Goal: Task Accomplishment & Management: Manage account settings

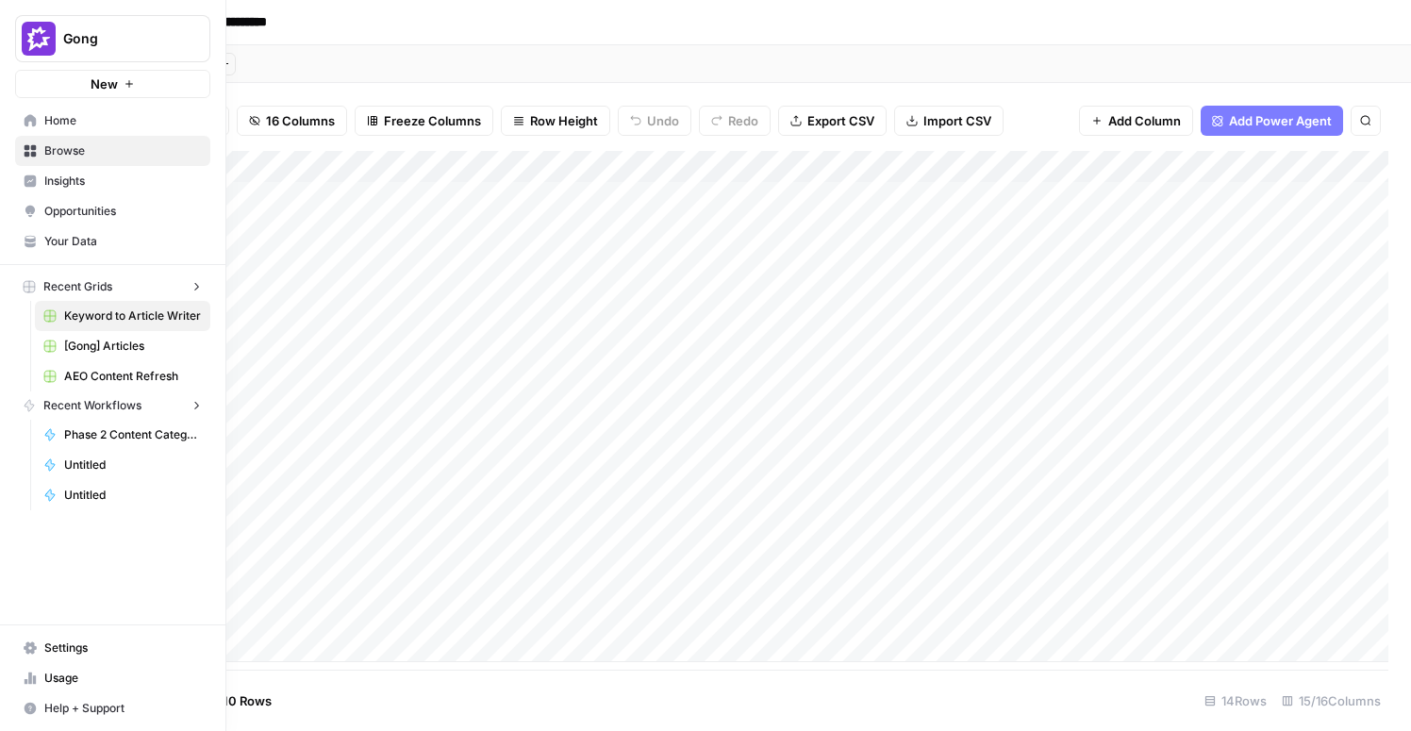
click at [28, 118] on icon at bounding box center [31, 120] width 12 height 12
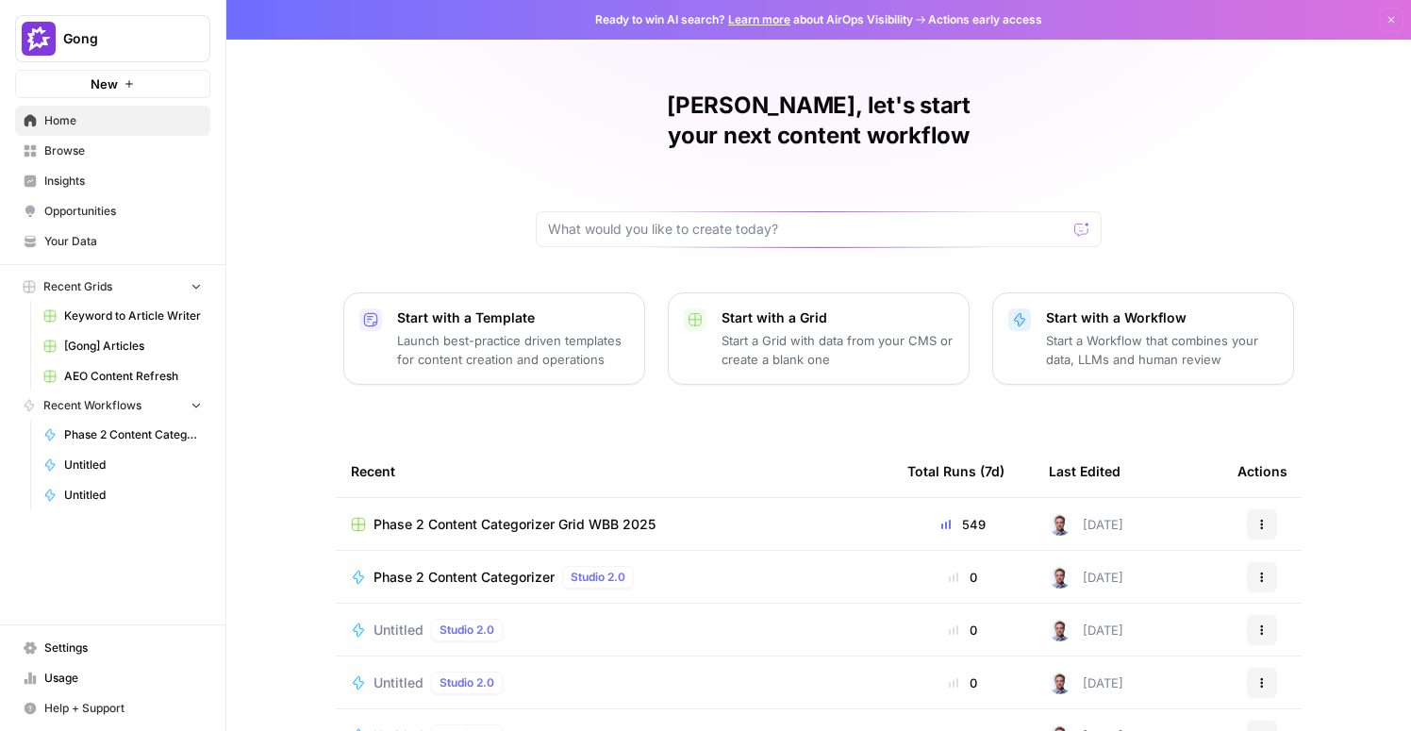
click at [75, 644] on span "Settings" at bounding box center [122, 647] width 157 height 17
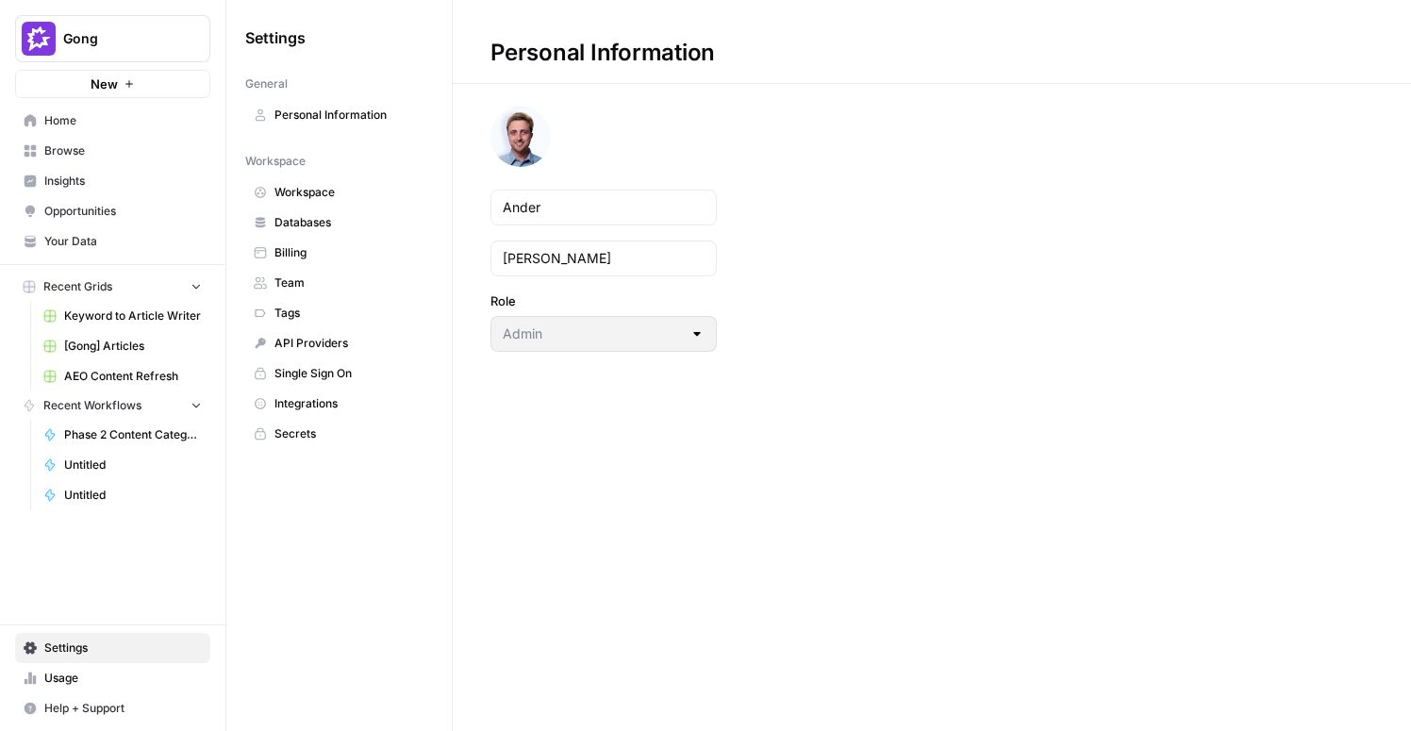
click at [285, 279] on span "Team" at bounding box center [349, 282] width 150 height 17
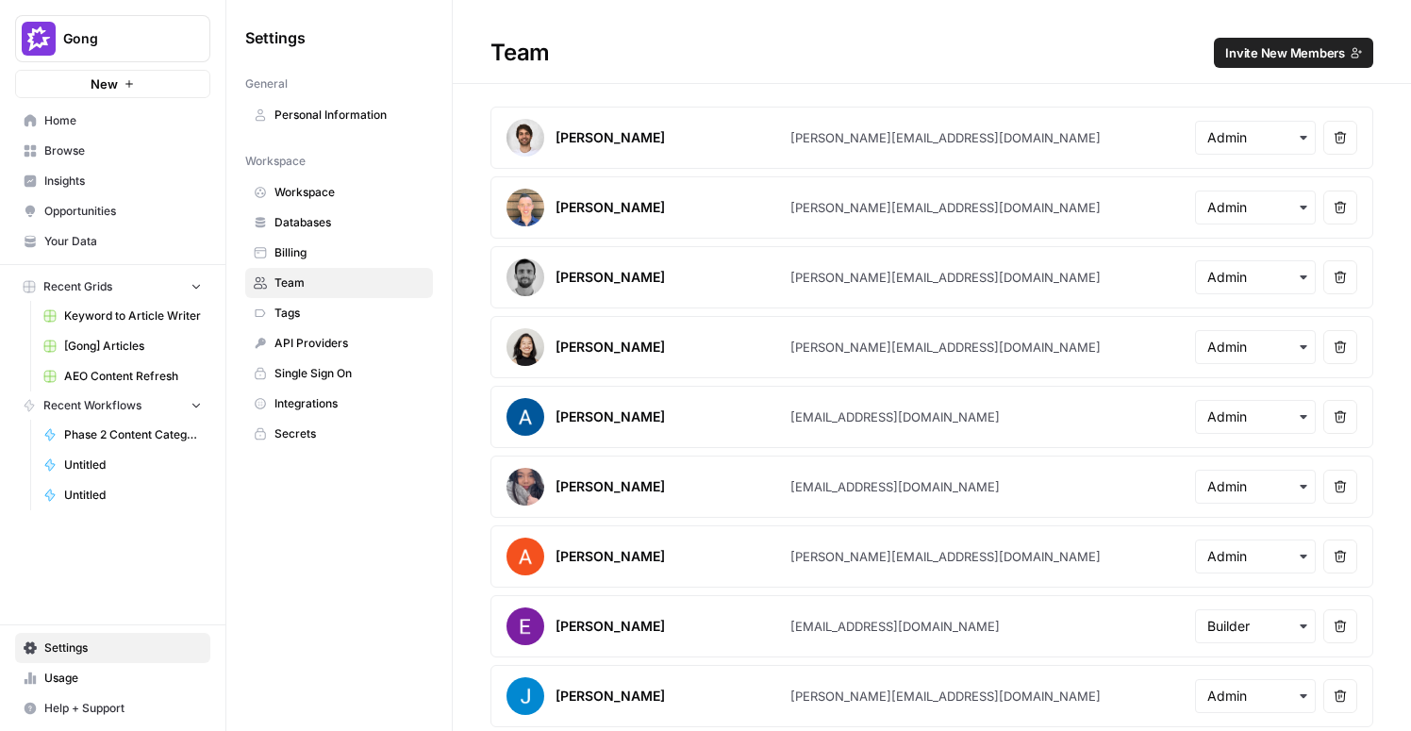
click at [1307, 51] on span "Invite New Members" at bounding box center [1285, 52] width 120 height 19
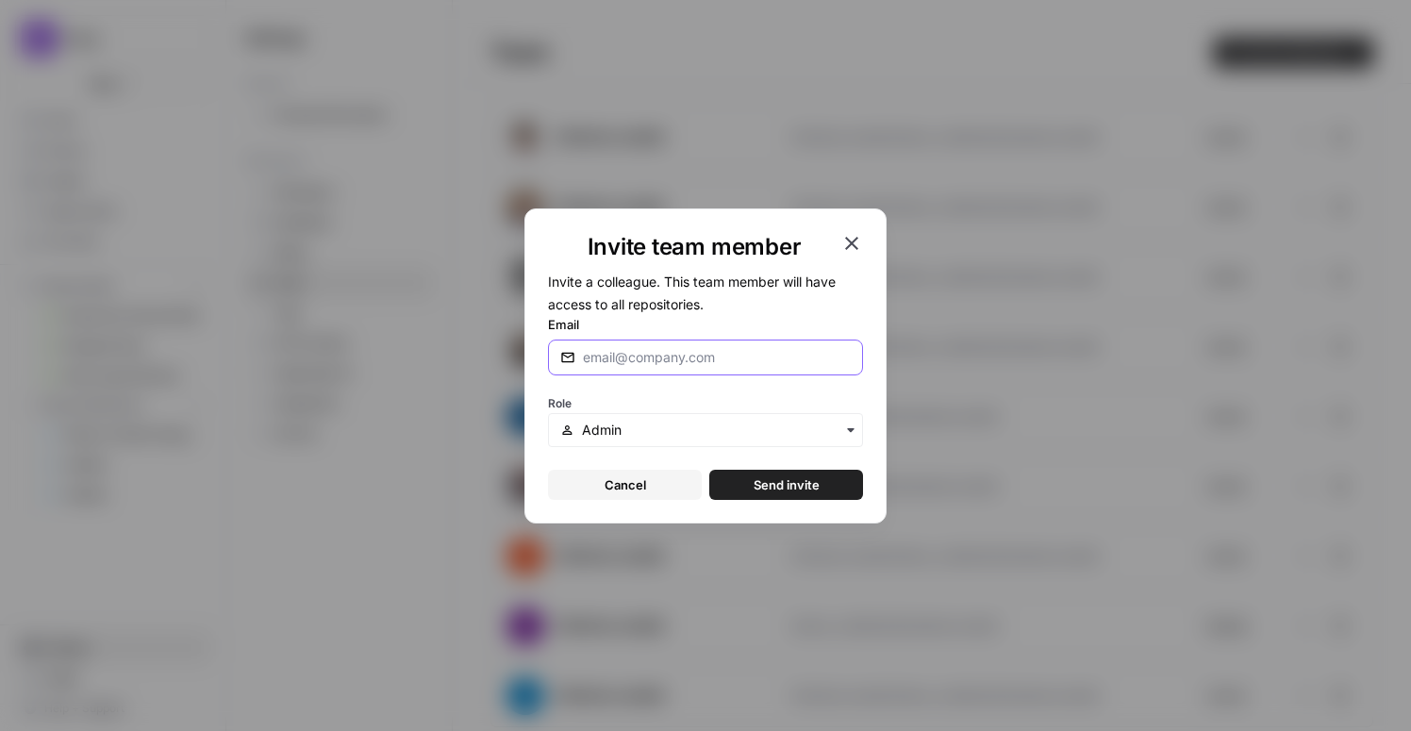
click at [664, 348] on input "Email" at bounding box center [717, 357] width 268 height 19
click at [604, 423] on input "text" at bounding box center [716, 430] width 269 height 19
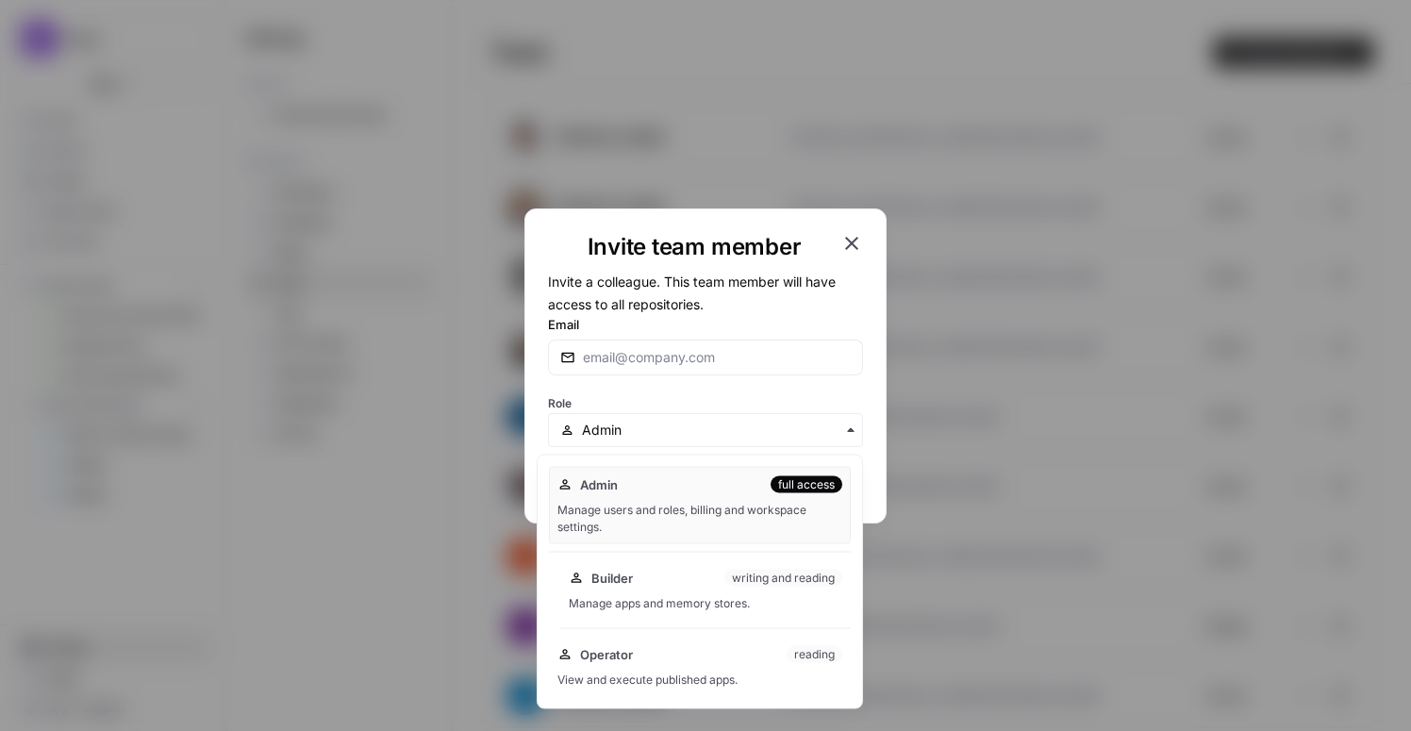
click at [798, 602] on div "Manage apps and memory stores." at bounding box center [705, 603] width 273 height 17
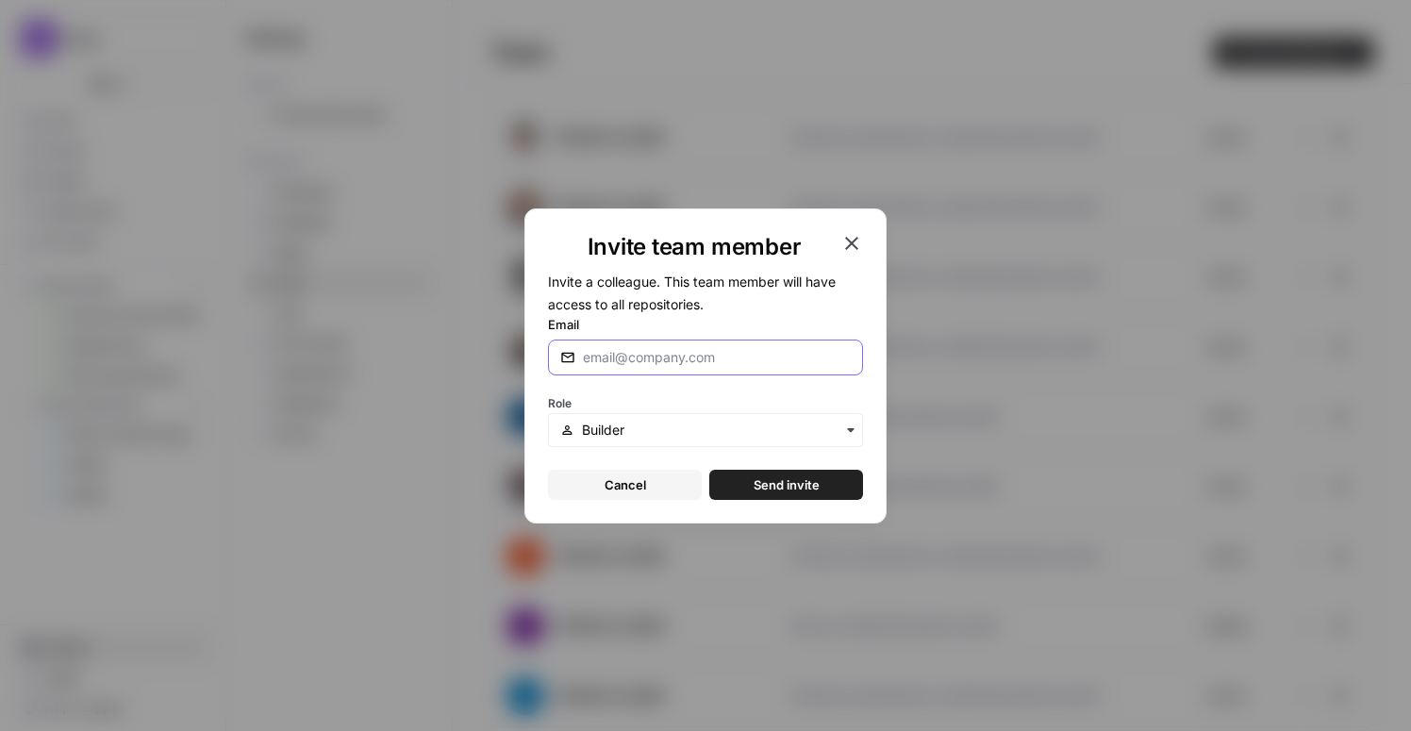
click at [638, 358] on input "Email" at bounding box center [717, 357] width 268 height 19
paste input "[PERSON_NAME][EMAIL_ADDRESS][DOMAIN_NAME]"
type input "[PERSON_NAME][EMAIL_ADDRESS][DOMAIN_NAME]"
click at [804, 484] on span "Send invite" at bounding box center [787, 484] width 66 height 19
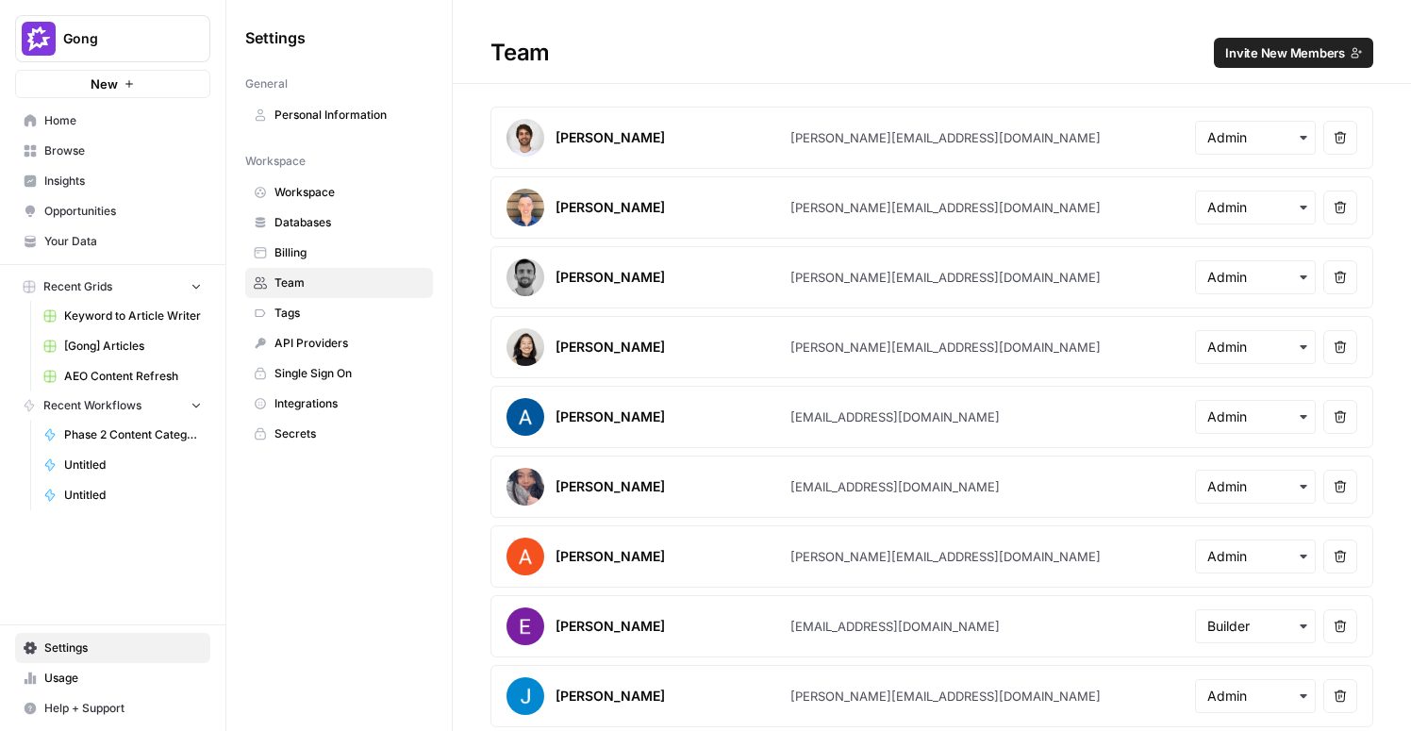
click at [58, 144] on span "Browse" at bounding box center [122, 150] width 157 height 17
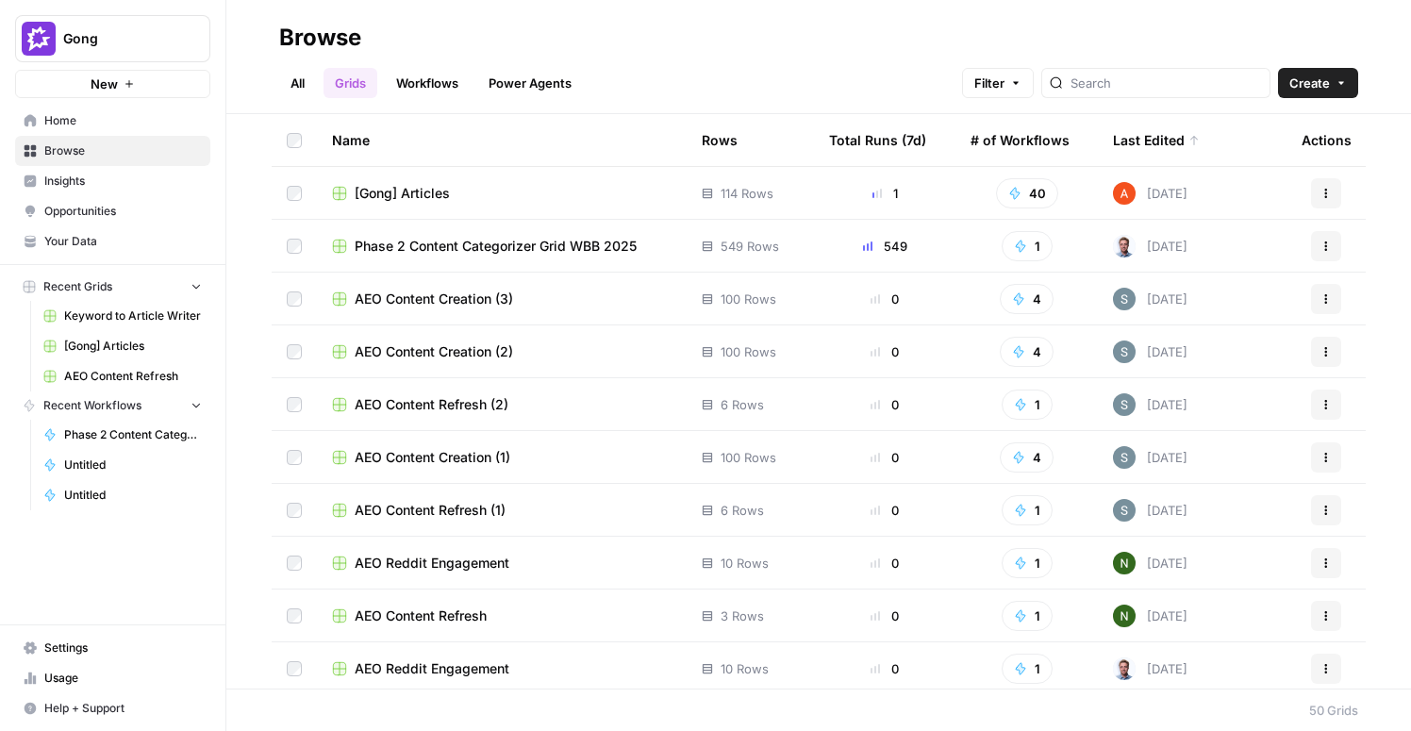
click at [300, 82] on link "All" at bounding box center [297, 83] width 37 height 30
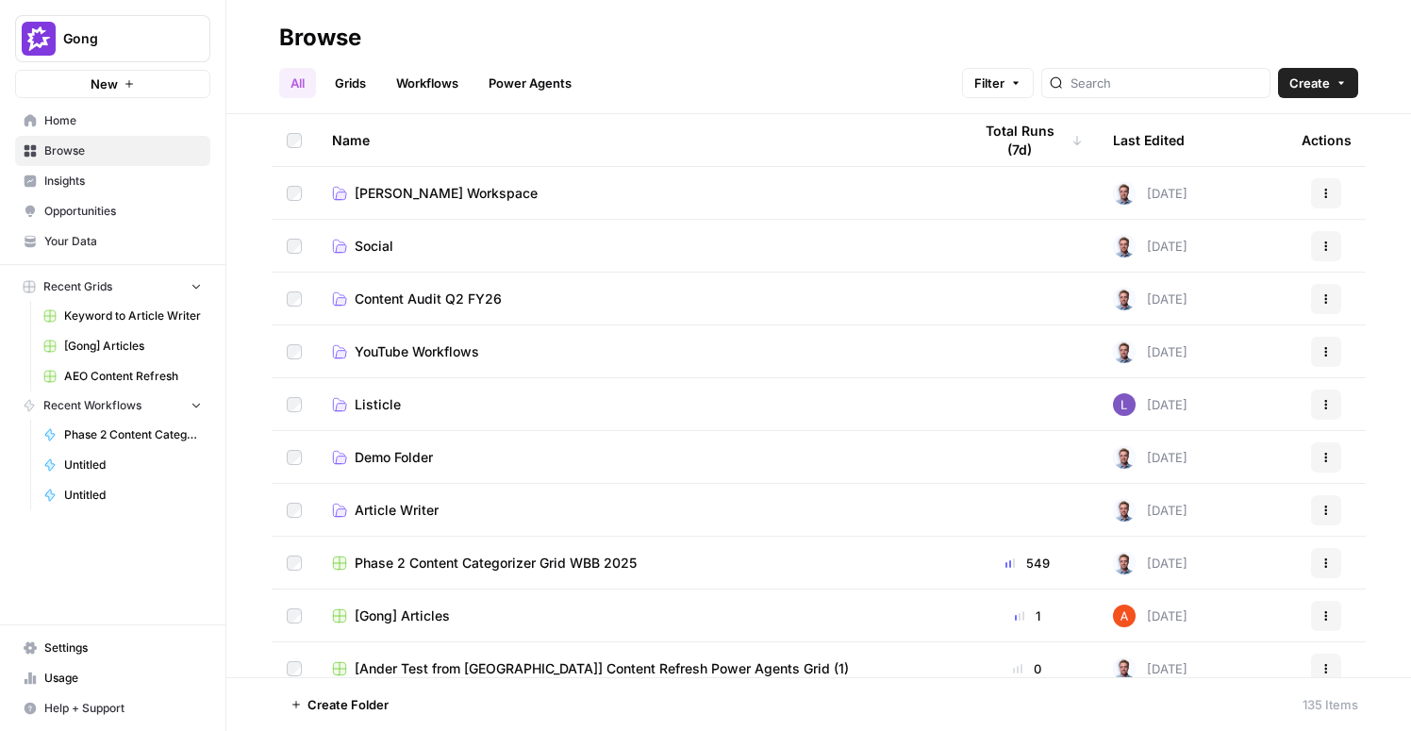
click at [1339, 83] on icon "button" at bounding box center [1340, 82] width 11 height 11
click at [1240, 130] on span "Folder" at bounding box center [1282, 127] width 106 height 19
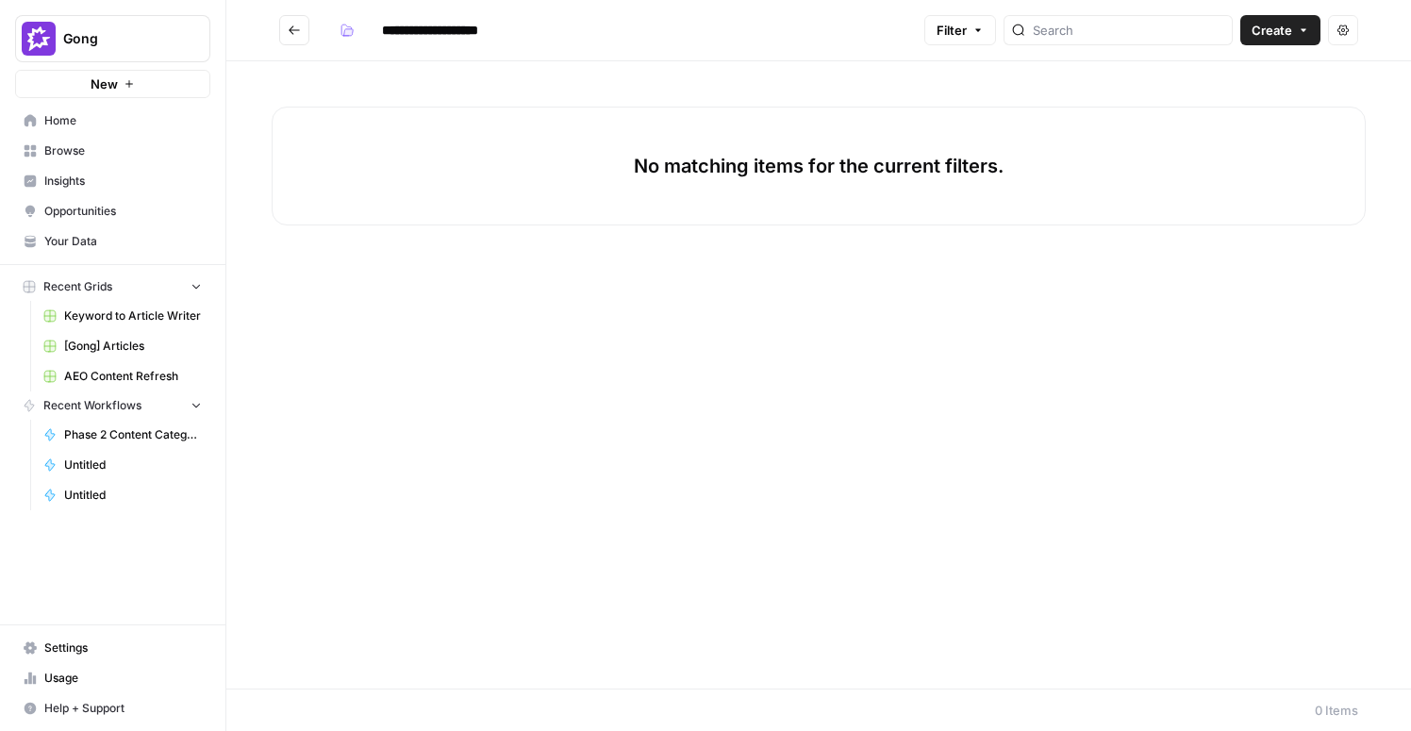
type input "**********"
click at [297, 33] on icon "Go back" at bounding box center [294, 30] width 13 height 13
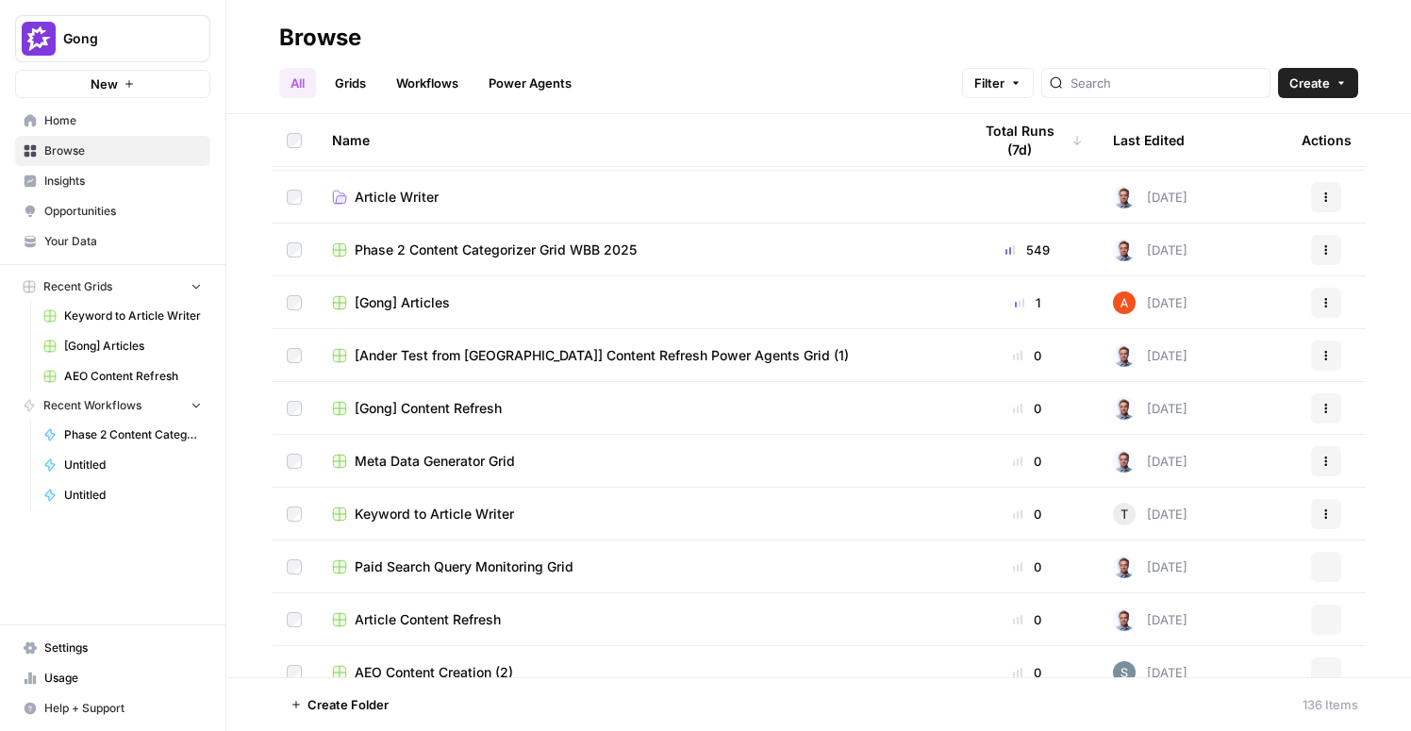
scroll to position [373, 0]
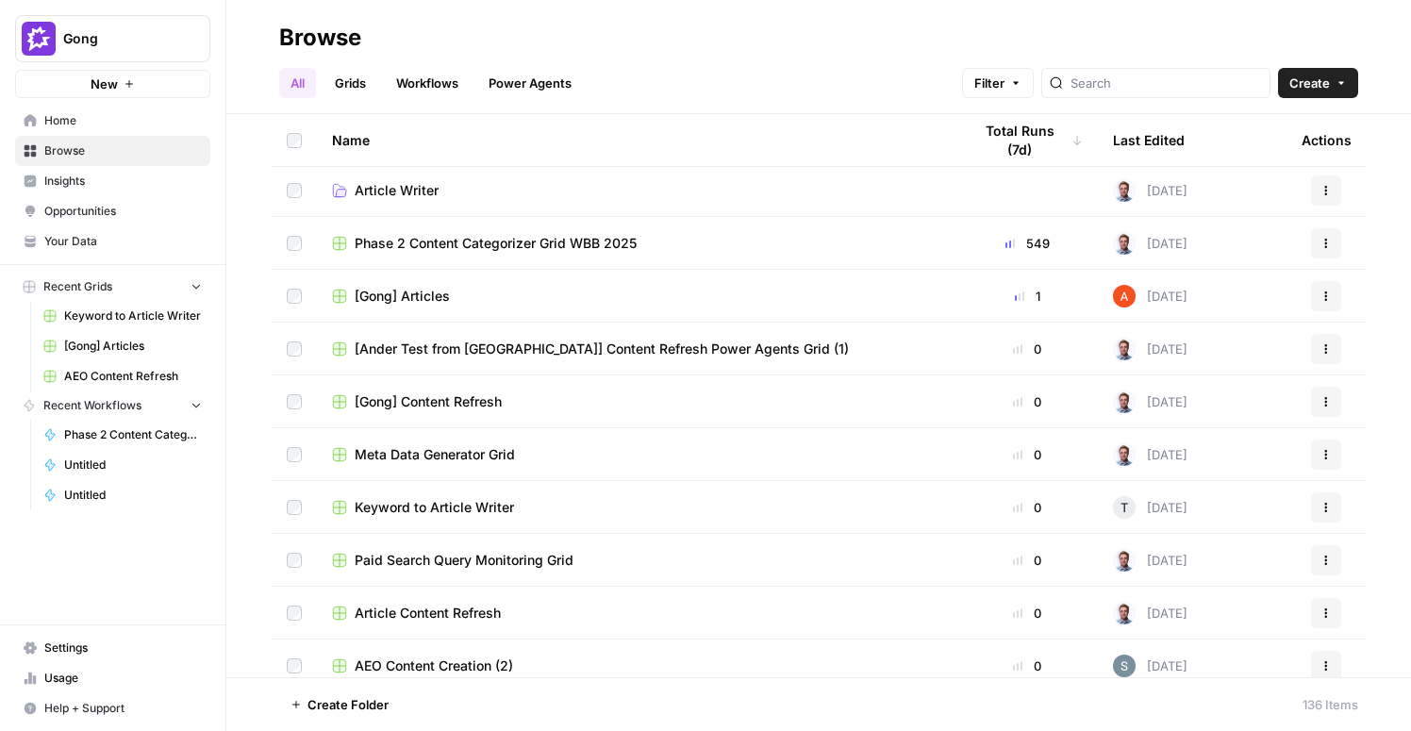
click at [369, 91] on link "Grids" at bounding box center [350, 83] width 54 height 30
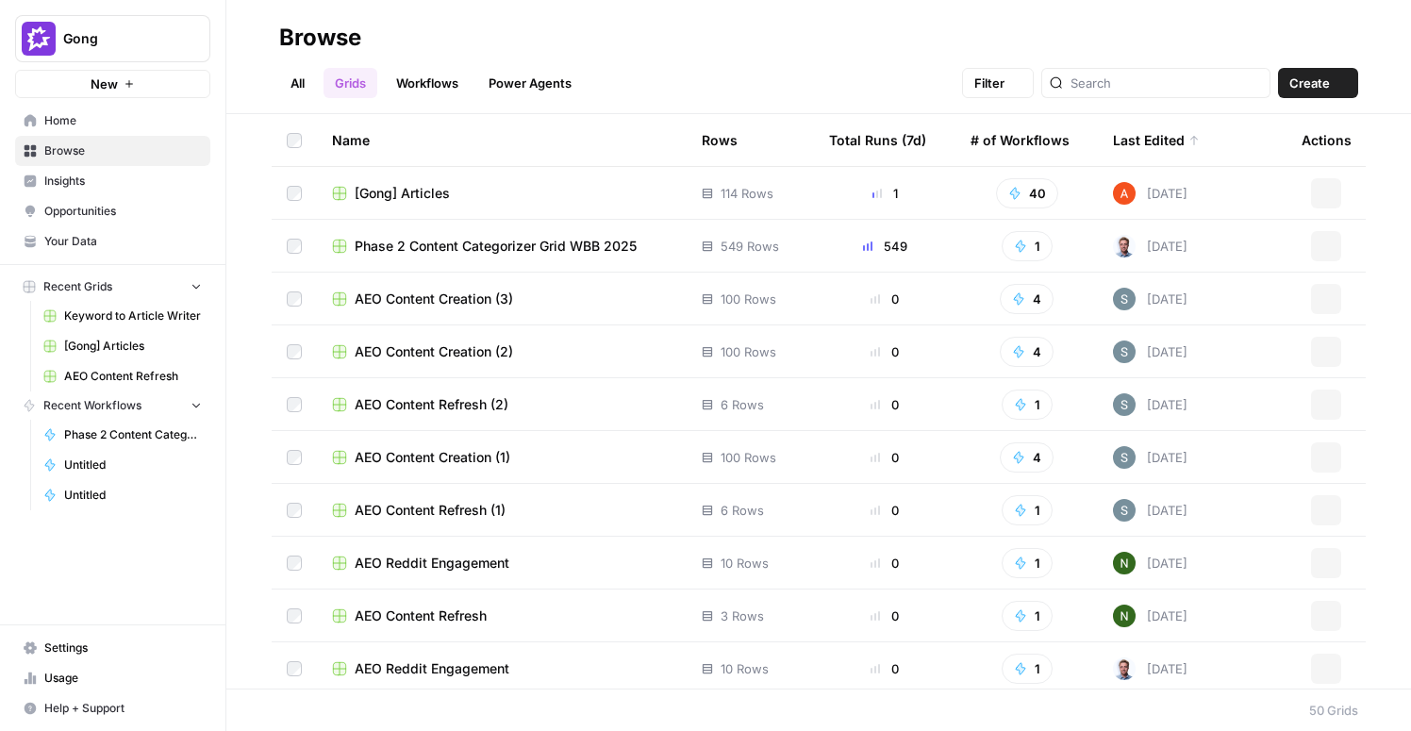
click at [436, 83] on link "Workflows" at bounding box center [427, 83] width 85 height 30
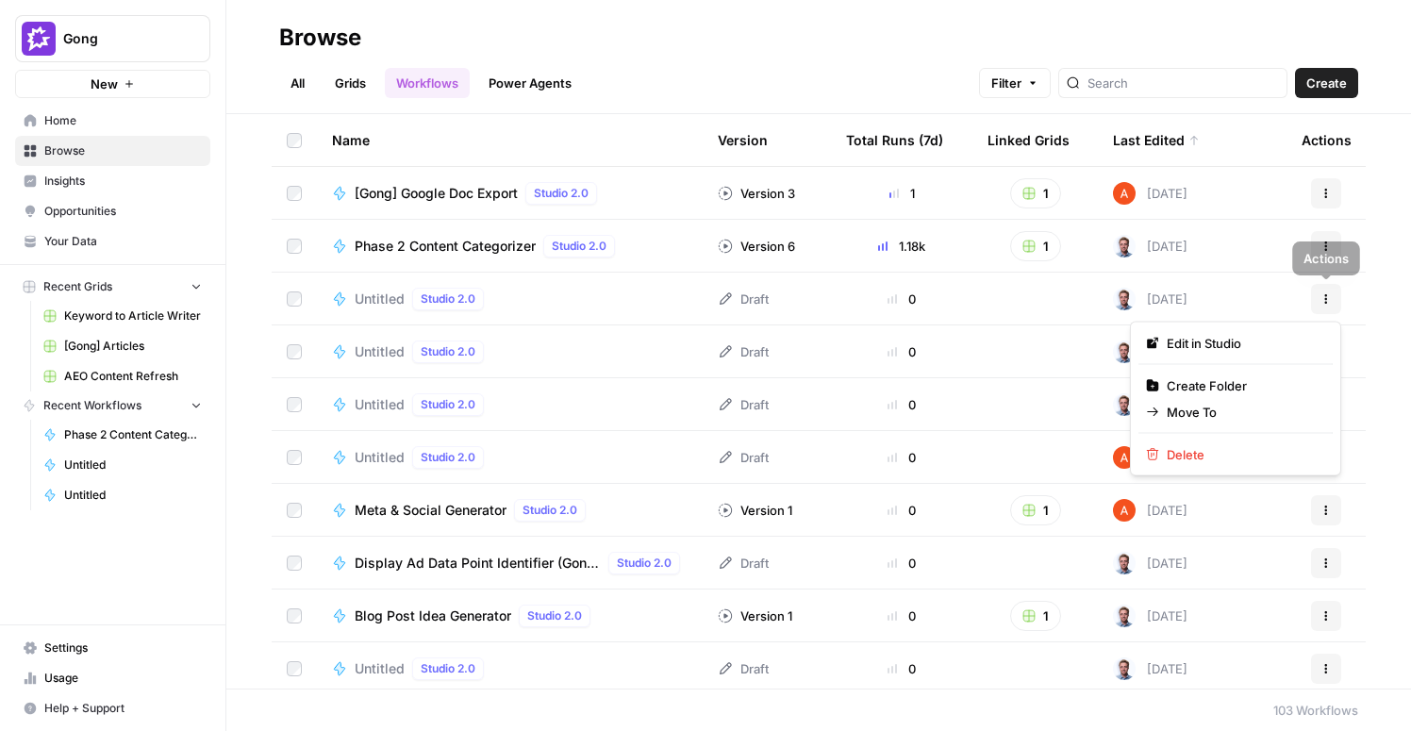
click at [1334, 300] on button "Actions" at bounding box center [1326, 299] width 30 height 30
click at [680, 50] on div "Browse" at bounding box center [818, 38] width 1079 height 30
